Goal: Task Accomplishment & Management: Manage account settings

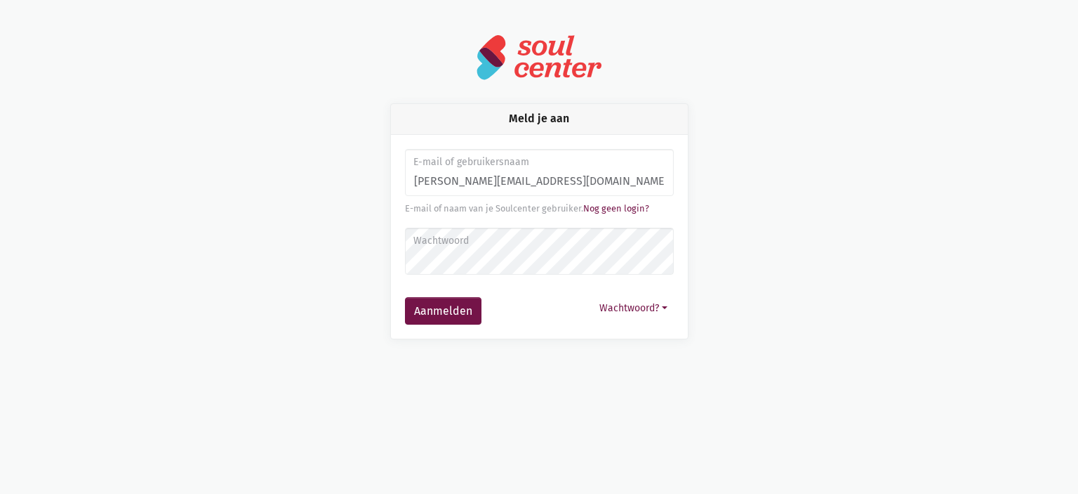
type input "[PERSON_NAME][EMAIL_ADDRESS][DOMAIN_NAME]"
click at [405, 297] on button "Aanmelden" at bounding box center [443, 311] width 77 height 28
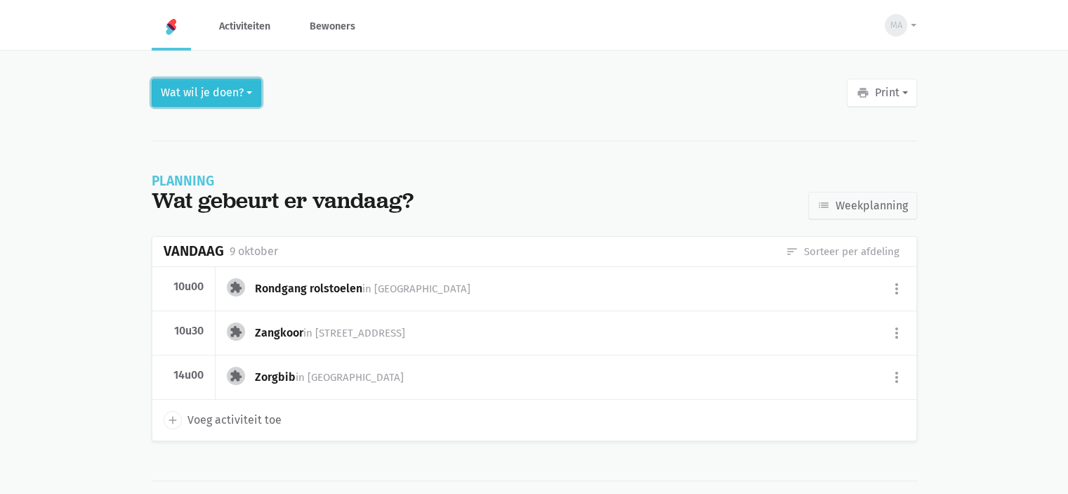
click at [219, 92] on button "Wat wil je doen?" at bounding box center [207, 93] width 110 height 28
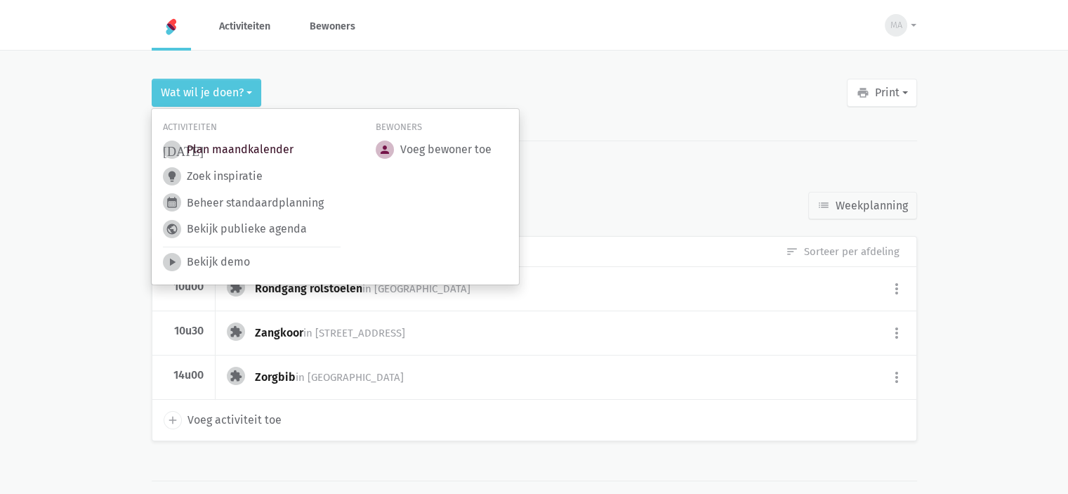
click at [252, 156] on link "today Plan maandkalender" at bounding box center [228, 149] width 131 height 18
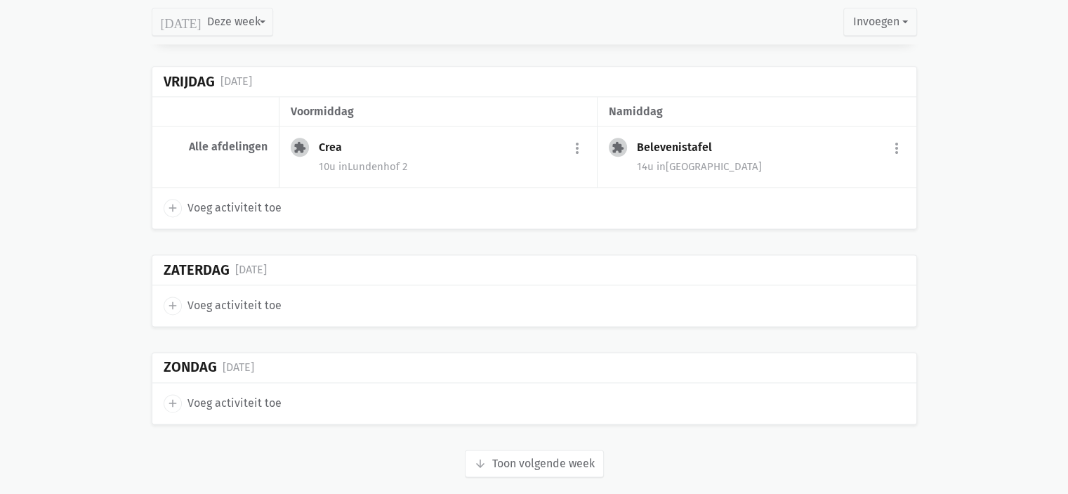
scroll to position [1809, 0]
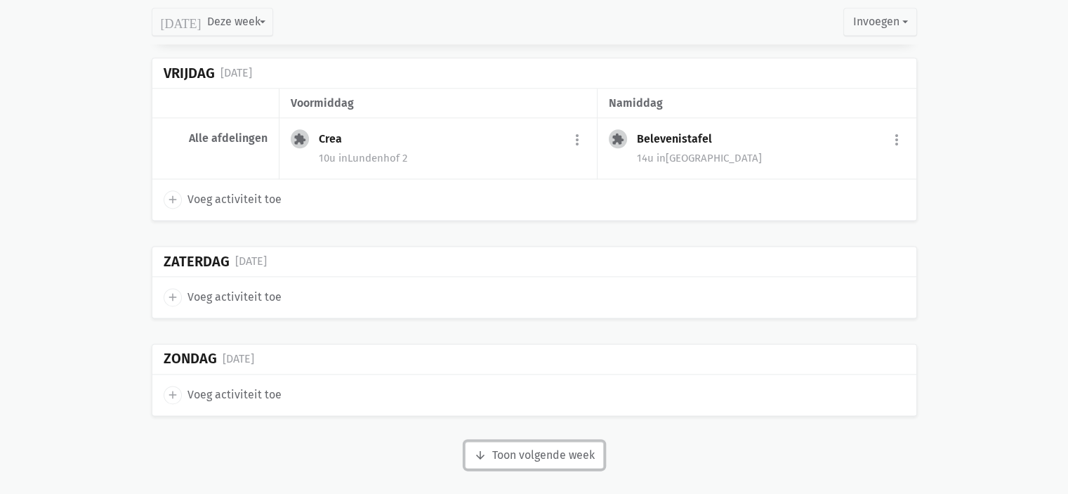
click at [514, 446] on button "arrow_downward Week wordt geladen Toon volgende week" at bounding box center [534, 455] width 139 height 28
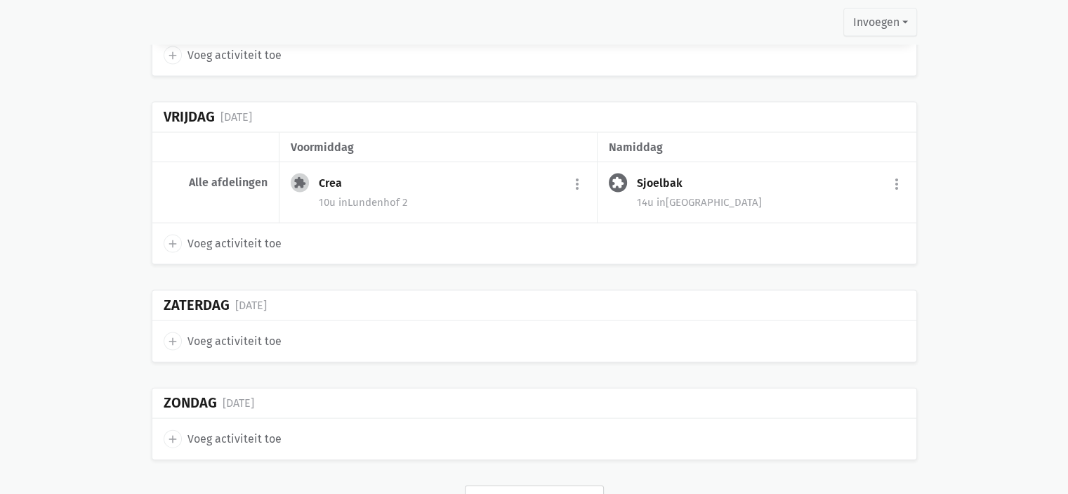
scroll to position [3022, 0]
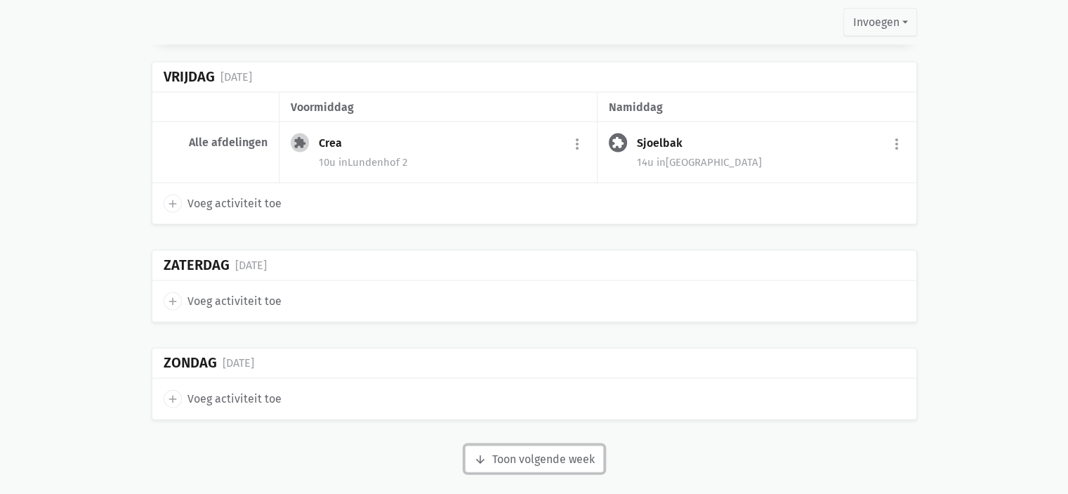
click at [528, 445] on button "arrow_downward Week wordt geladen Toon volgende week" at bounding box center [534, 459] width 139 height 28
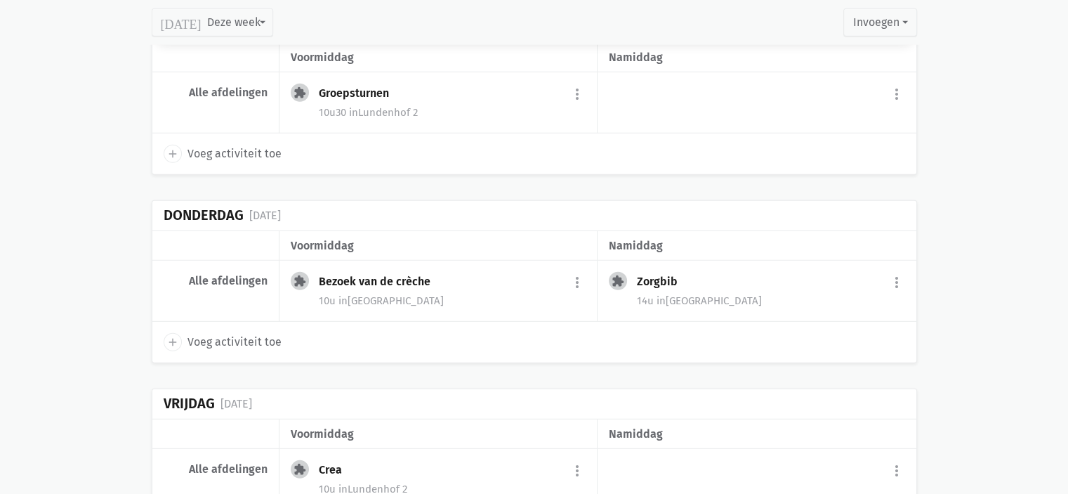
scroll to position [3865, 0]
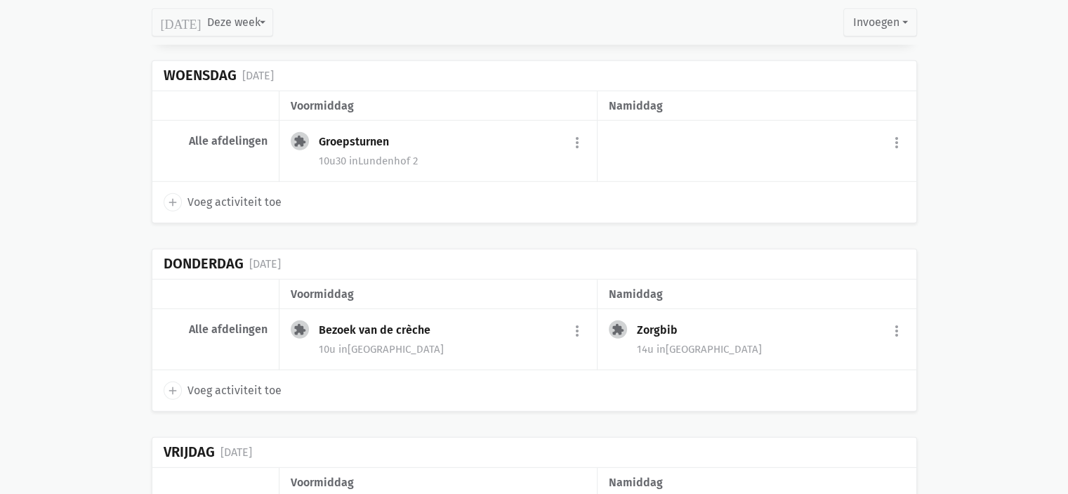
click at [395, 323] on div "Bezoek van de crèche" at bounding box center [380, 330] width 123 height 14
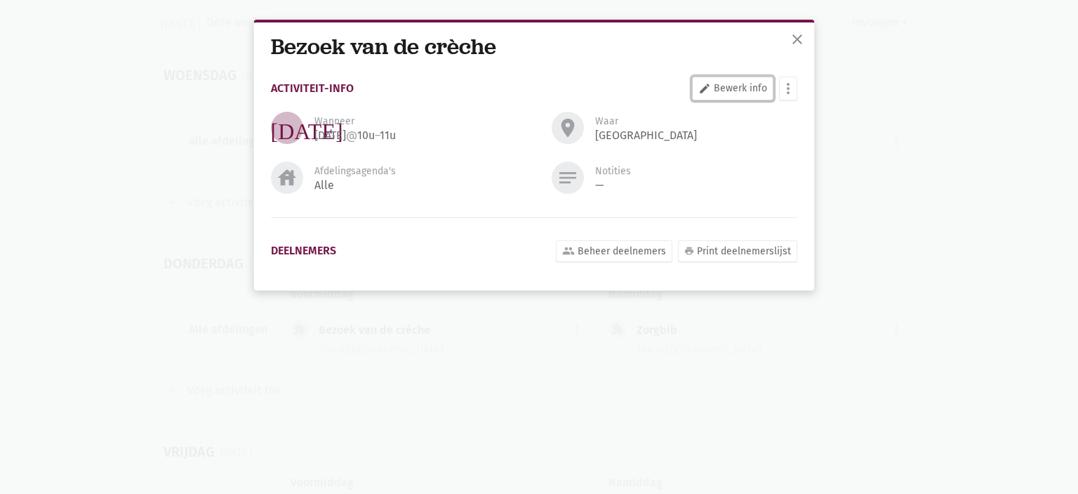
click at [732, 98] on link "edit Bewerk info" at bounding box center [732, 89] width 81 height 24
select select "10:00"
select select "11:00"
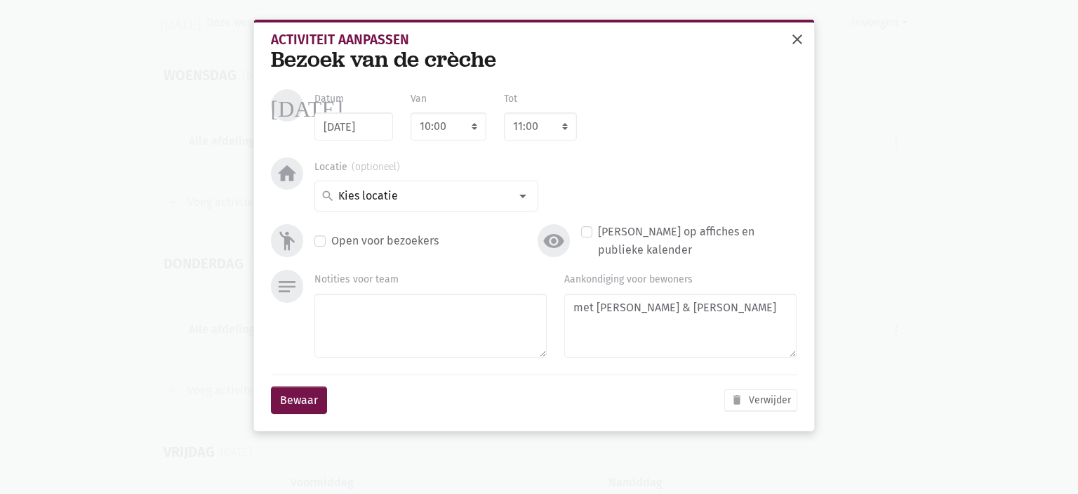
click at [798, 41] on span "close" at bounding box center [797, 39] width 17 height 17
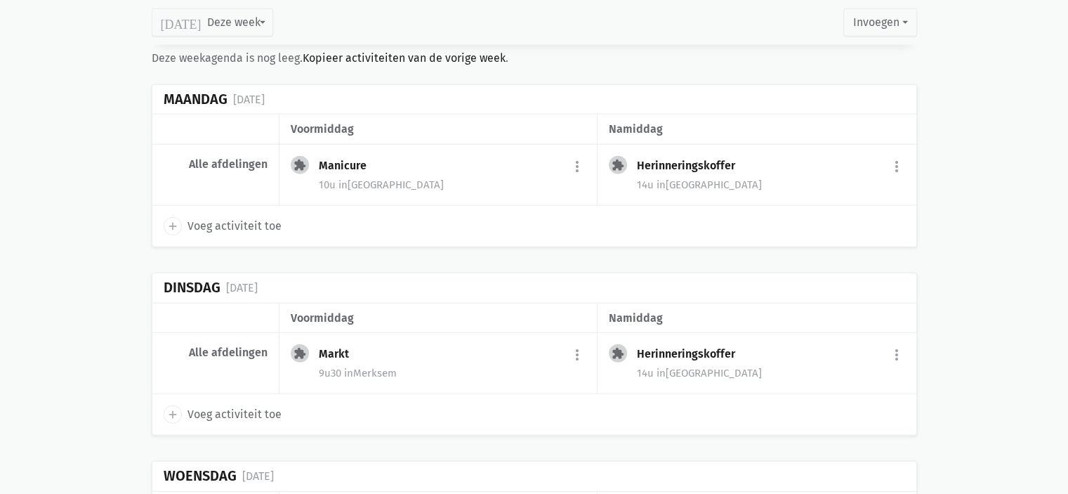
scroll to position [3654, 0]
